Goal: Information Seeking & Learning: Learn about a topic

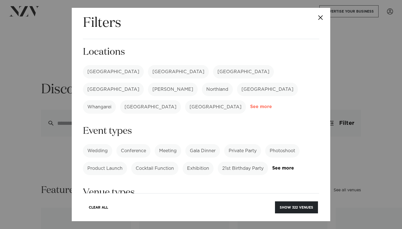
click at [252, 104] on link "See more" at bounding box center [271, 106] width 43 height 5
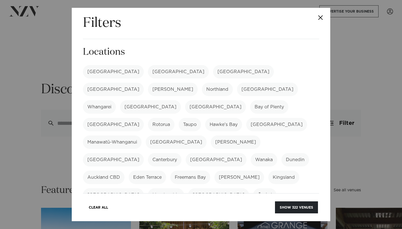
scroll to position [18, 0]
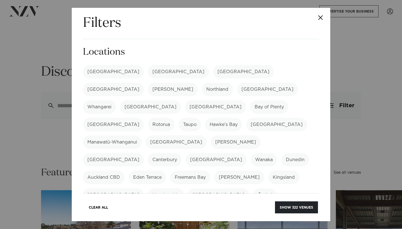
click at [148, 68] on label "[GEOGRAPHIC_DATA]" at bounding box center [178, 71] width 61 height 13
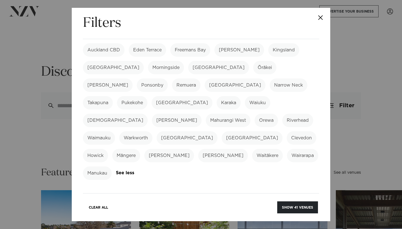
scroll to position [130, 0]
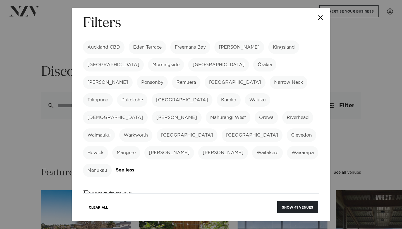
click at [287, 146] on label "Wairarapa" at bounding box center [302, 152] width 31 height 13
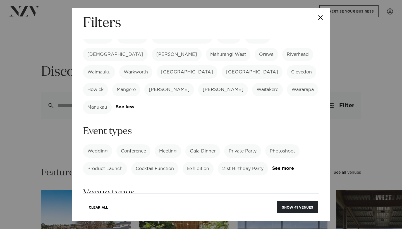
scroll to position [194, 0]
click at [253, 161] on label "21st Birthday Party" at bounding box center [242, 167] width 50 height 13
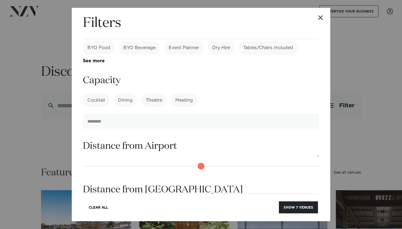
scroll to position [441, 0]
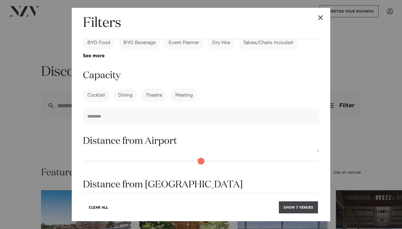
click at [304, 207] on button "Show 7 venues" at bounding box center [298, 207] width 39 height 12
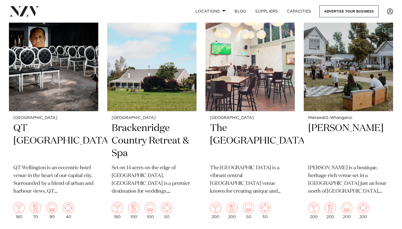
scroll to position [148, 0]
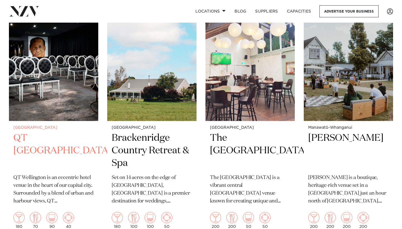
click at [52, 85] on img at bounding box center [53, 61] width 89 height 120
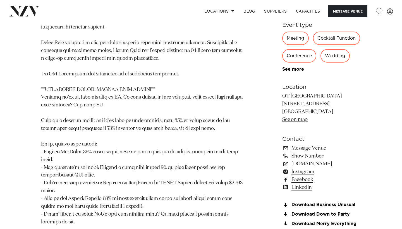
scroll to position [542, 0]
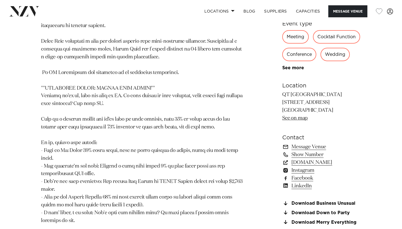
drag, startPoint x: 301, startPoint y: 64, endPoint x: 266, endPoint y: 64, distance: 35.1
copy p "QT [GEOGRAPHIC_DATA]"
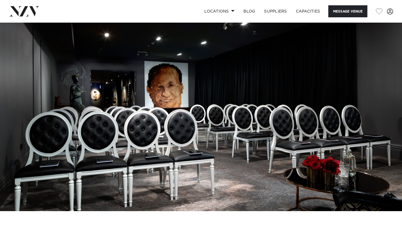
scroll to position [0, 0]
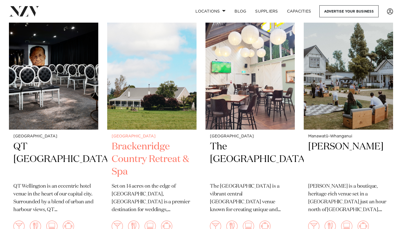
click at [152, 113] on img at bounding box center [151, 70] width 89 height 120
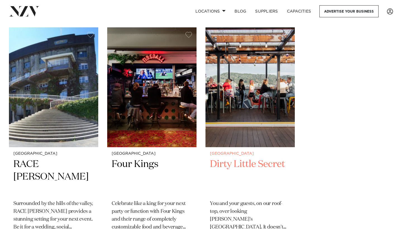
scroll to position [368, 0]
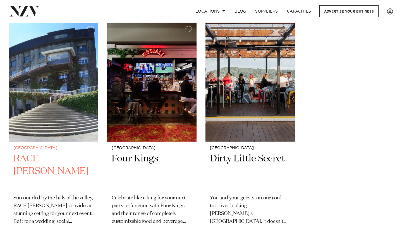
click at [85, 106] on img at bounding box center [53, 82] width 89 height 120
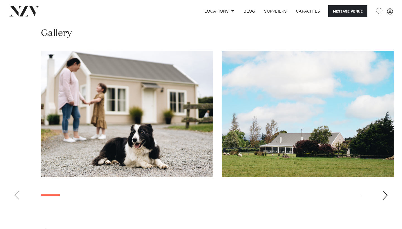
scroll to position [588, 0]
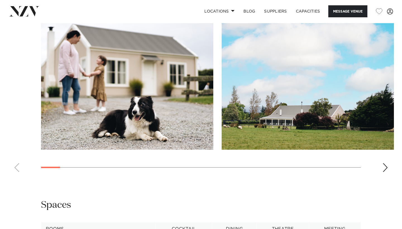
click at [385, 163] on div "Next slide" at bounding box center [385, 167] width 6 height 9
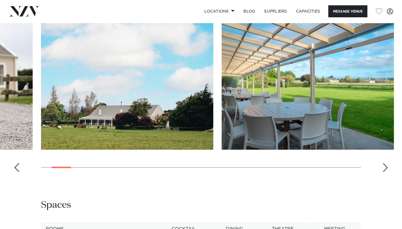
click at [385, 163] on div "Next slide" at bounding box center [385, 167] width 6 height 9
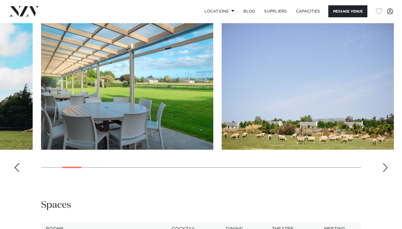
click at [385, 163] on div "Next slide" at bounding box center [385, 167] width 6 height 9
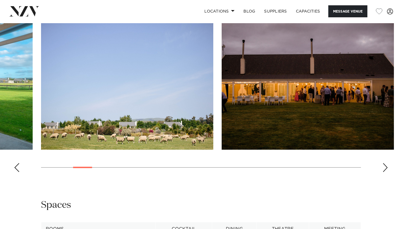
click at [385, 163] on div "Next slide" at bounding box center [385, 167] width 6 height 9
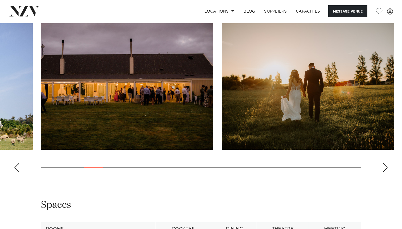
click at [385, 163] on div "Next slide" at bounding box center [385, 167] width 6 height 9
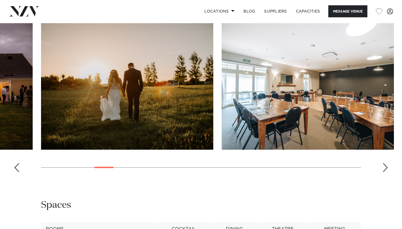
click at [385, 163] on div "Next slide" at bounding box center [385, 167] width 6 height 9
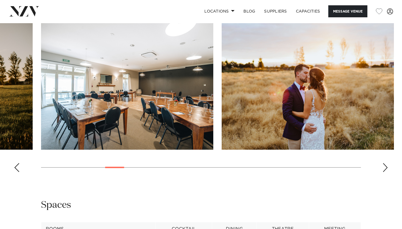
click at [385, 163] on div "Next slide" at bounding box center [385, 167] width 6 height 9
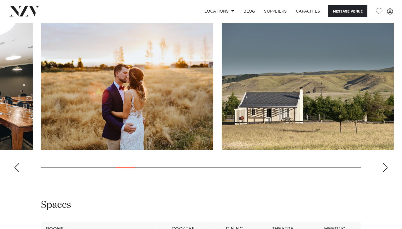
click at [385, 163] on div "Next slide" at bounding box center [385, 167] width 6 height 9
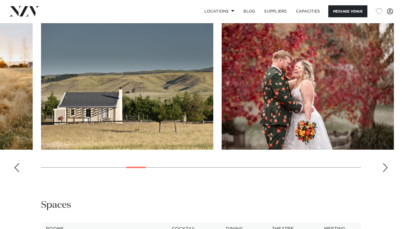
click at [385, 163] on div "Next slide" at bounding box center [385, 167] width 6 height 9
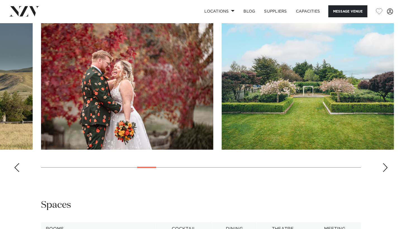
click at [385, 163] on div "Next slide" at bounding box center [385, 167] width 6 height 9
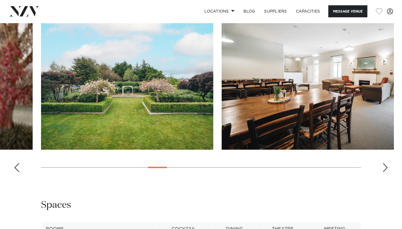
click at [385, 163] on div "Next slide" at bounding box center [385, 167] width 6 height 9
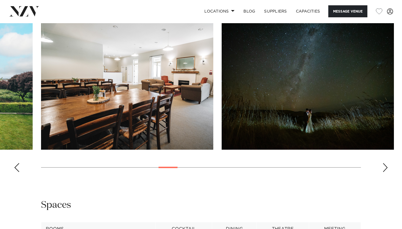
click at [385, 163] on div "Next slide" at bounding box center [385, 167] width 6 height 9
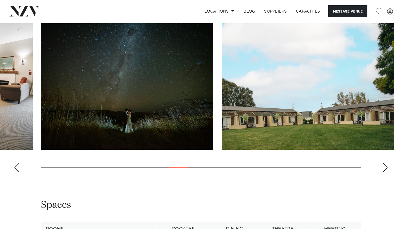
click at [385, 163] on div "Next slide" at bounding box center [385, 167] width 6 height 9
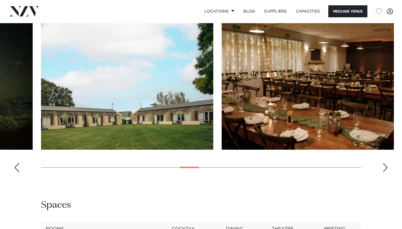
click at [385, 163] on div "Next slide" at bounding box center [385, 167] width 6 height 9
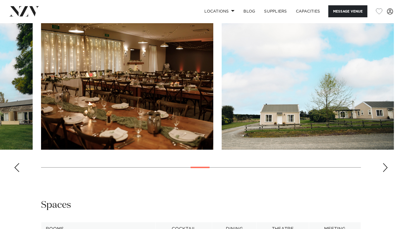
click at [385, 163] on div "Next slide" at bounding box center [385, 167] width 6 height 9
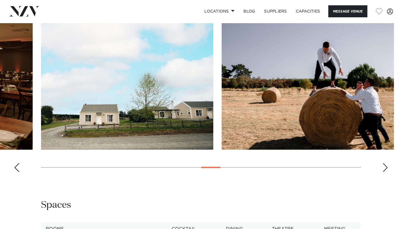
click at [384, 163] on div "Next slide" at bounding box center [385, 167] width 6 height 9
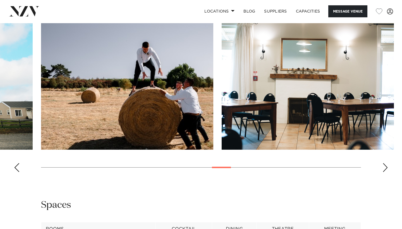
click at [384, 163] on div "Next slide" at bounding box center [385, 167] width 6 height 9
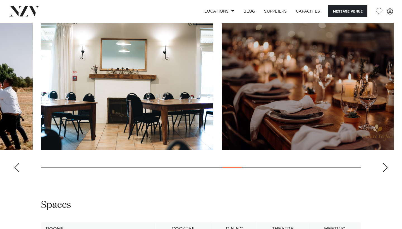
click at [384, 163] on div "Next slide" at bounding box center [385, 167] width 6 height 9
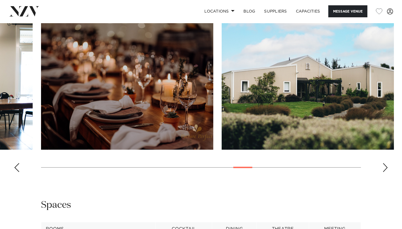
click at [384, 163] on div "Next slide" at bounding box center [385, 167] width 6 height 9
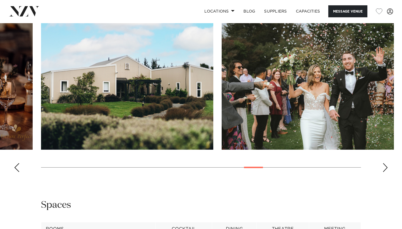
click at [384, 163] on div "Next slide" at bounding box center [385, 167] width 6 height 9
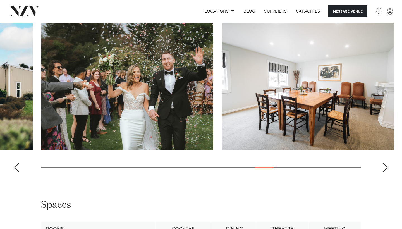
click at [384, 163] on div "Next slide" at bounding box center [385, 167] width 6 height 9
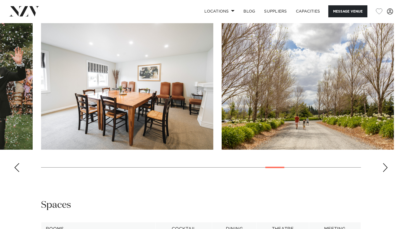
click at [384, 164] on div "Next slide" at bounding box center [385, 167] width 6 height 9
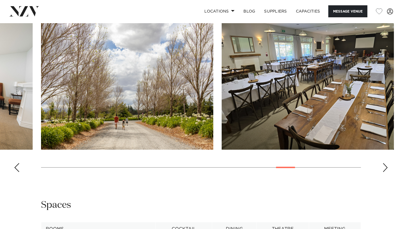
click at [384, 164] on div "Next slide" at bounding box center [385, 167] width 6 height 9
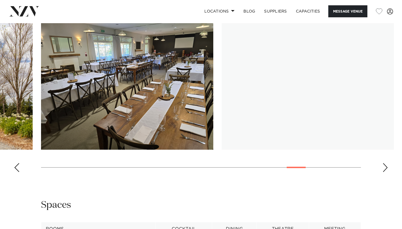
click at [384, 164] on div "Next slide" at bounding box center [385, 167] width 6 height 9
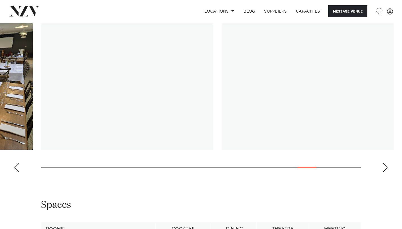
click at [384, 164] on div "Next slide" at bounding box center [385, 167] width 6 height 9
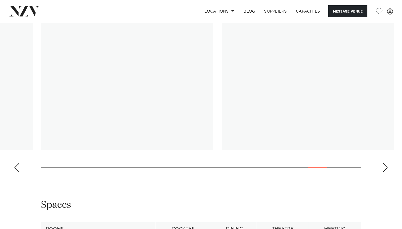
click at [384, 165] on div "Next slide" at bounding box center [385, 167] width 6 height 9
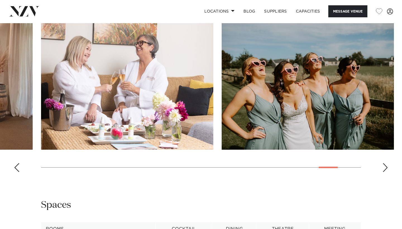
click at [384, 165] on div "Next slide" at bounding box center [385, 167] width 6 height 9
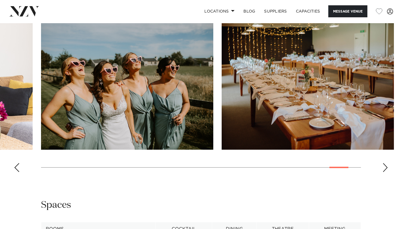
click at [384, 165] on div "Next slide" at bounding box center [385, 167] width 6 height 9
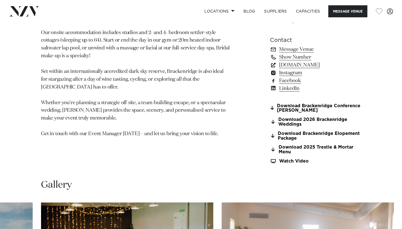
scroll to position [410, 0]
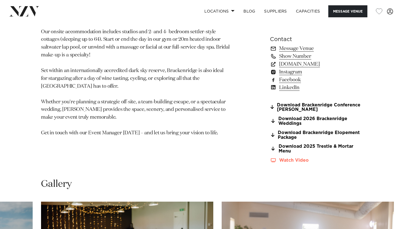
click at [288, 158] on link "Watch Video" at bounding box center [315, 160] width 91 height 5
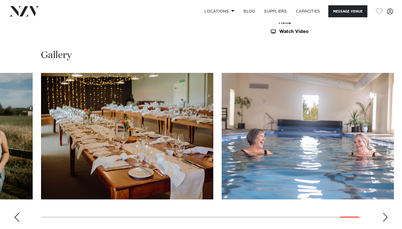
scroll to position [539, 0]
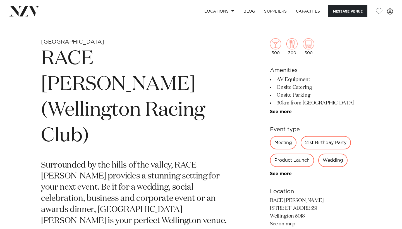
scroll to position [180, 0]
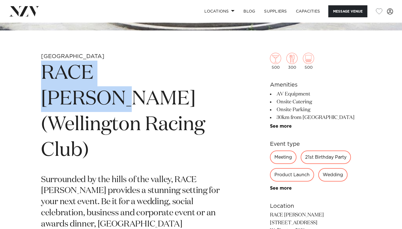
drag, startPoint x: 194, startPoint y: 76, endPoint x: 46, endPoint y: 78, distance: 148.1
click at [46, 78] on h1 "RACE [PERSON_NAME] (Wellington Racing Club)" at bounding box center [135, 112] width 189 height 103
copy h1 "RACE [PERSON_NAME]"
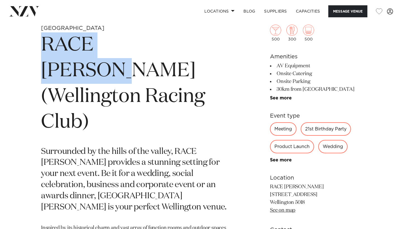
scroll to position [229, 0]
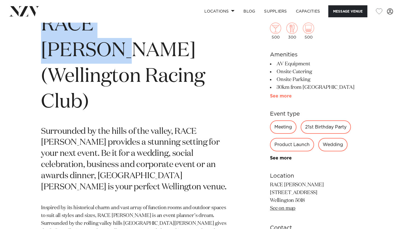
click at [282, 94] on link "See more" at bounding box center [291, 96] width 43 height 4
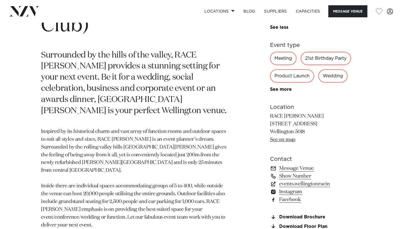
scroll to position [305, 0]
click at [278, 79] on div "Meeting 21st Birthday Party Product Launch Wedding Exhibition Private Party Con…" at bounding box center [315, 71] width 91 height 40
click at [279, 86] on link "See more" at bounding box center [291, 88] width 43 height 4
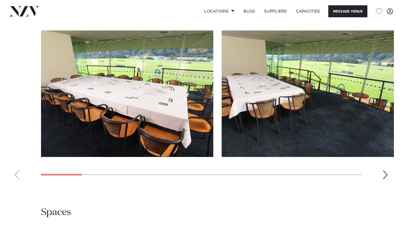
scroll to position [605, 0]
